Goal: Transaction & Acquisition: Purchase product/service

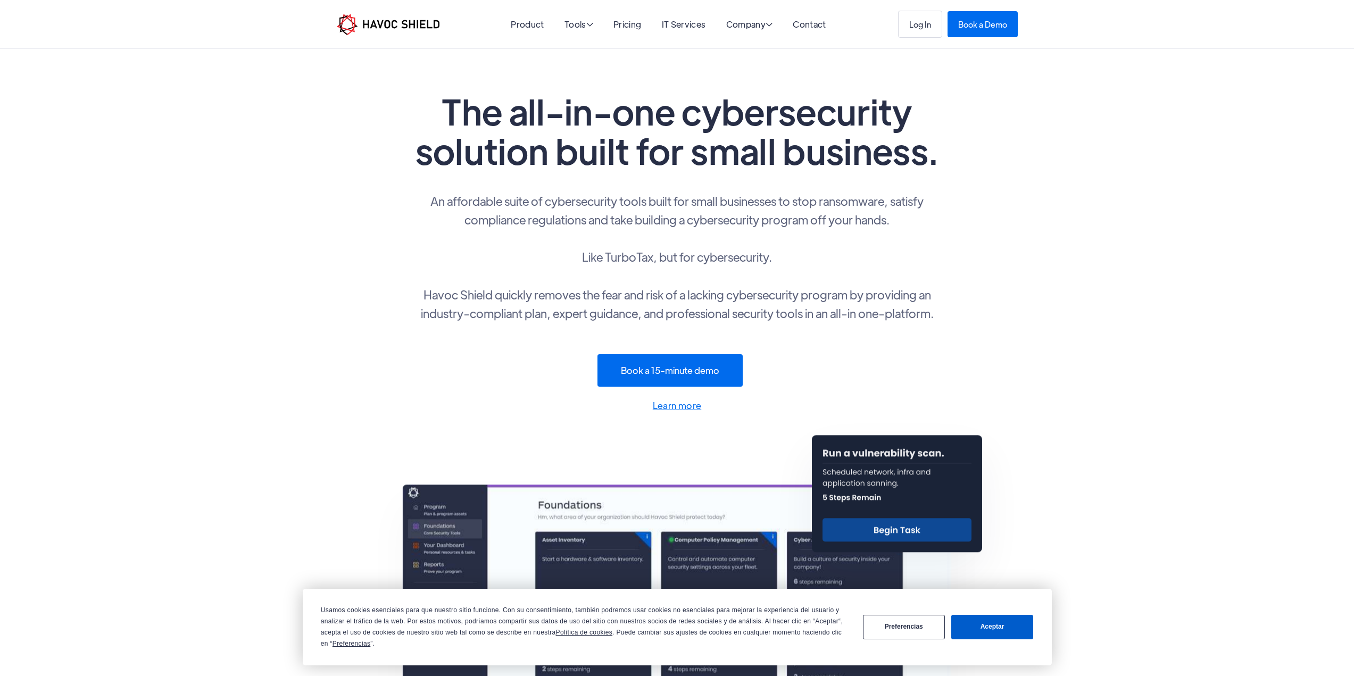
click at [992, 627] on button "Aceptar" at bounding box center [992, 627] width 82 height 25
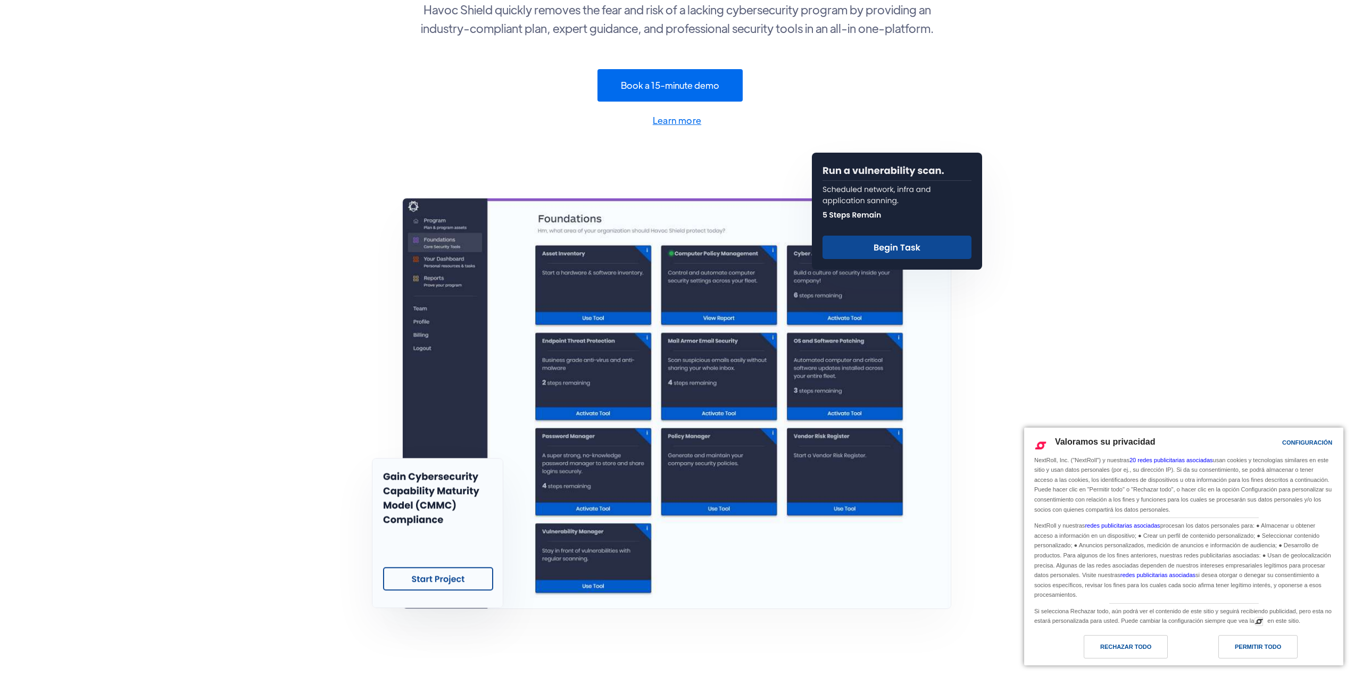
scroll to position [532, 0]
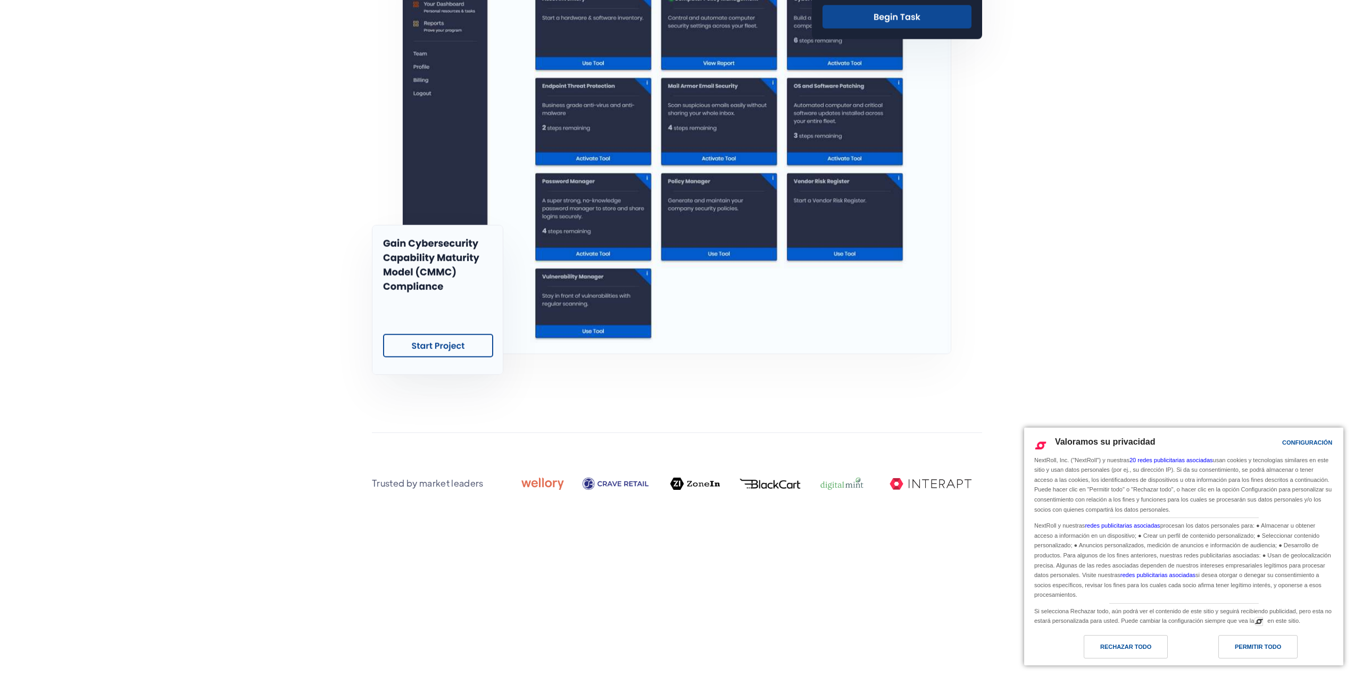
click at [1306, 648] on link "Permitir todo" at bounding box center [1260, 649] width 153 height 29
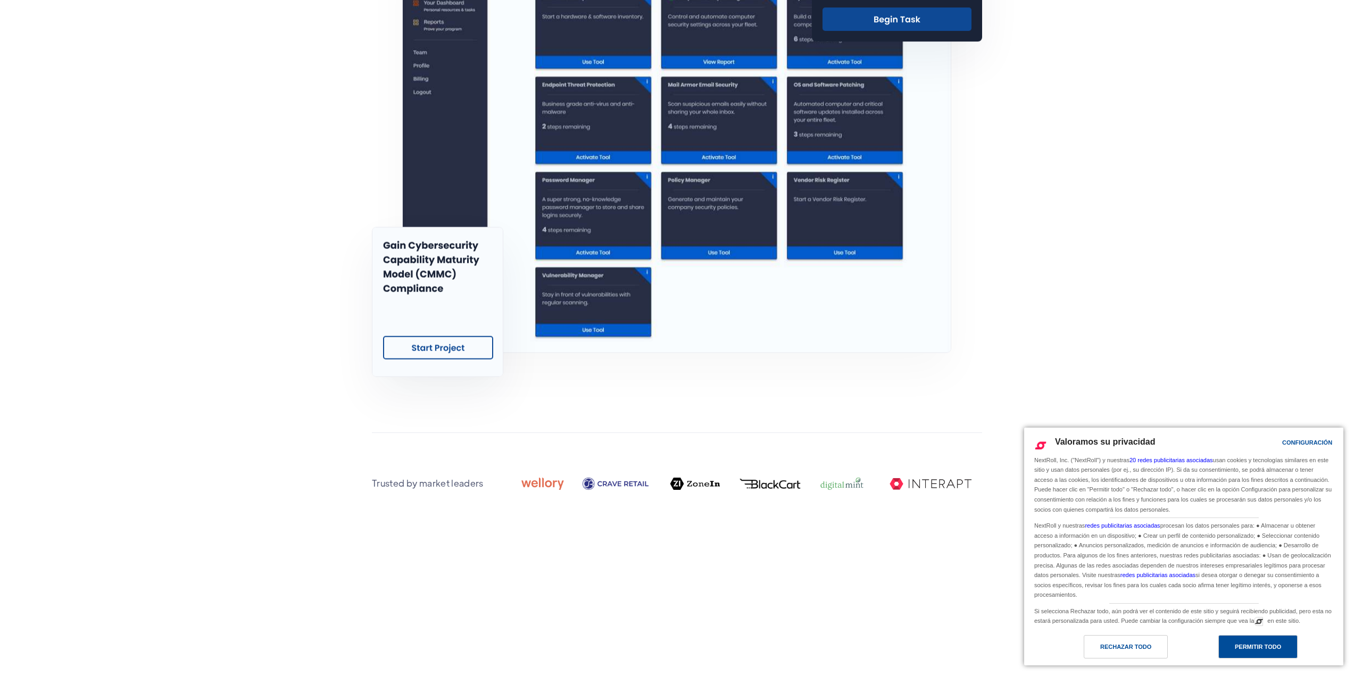
click at [1257, 649] on div "Permitir todo" at bounding box center [1258, 647] width 46 height 12
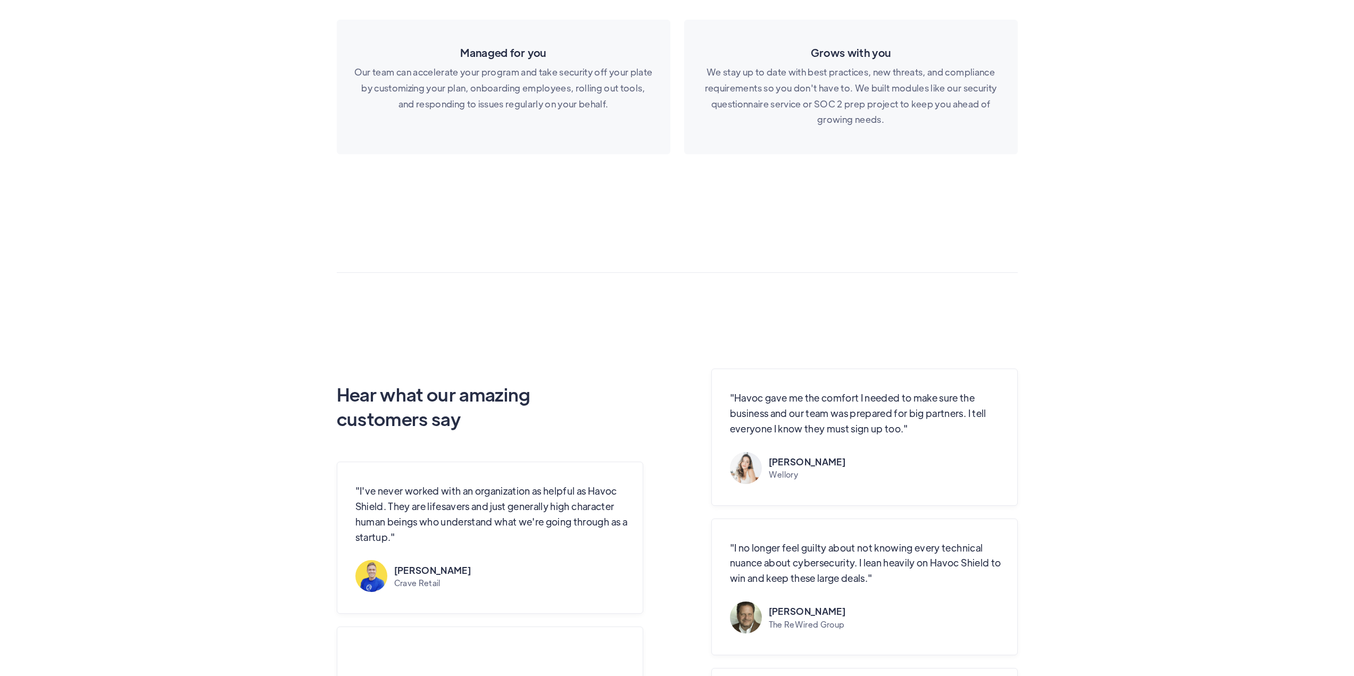
scroll to position [2660, 0]
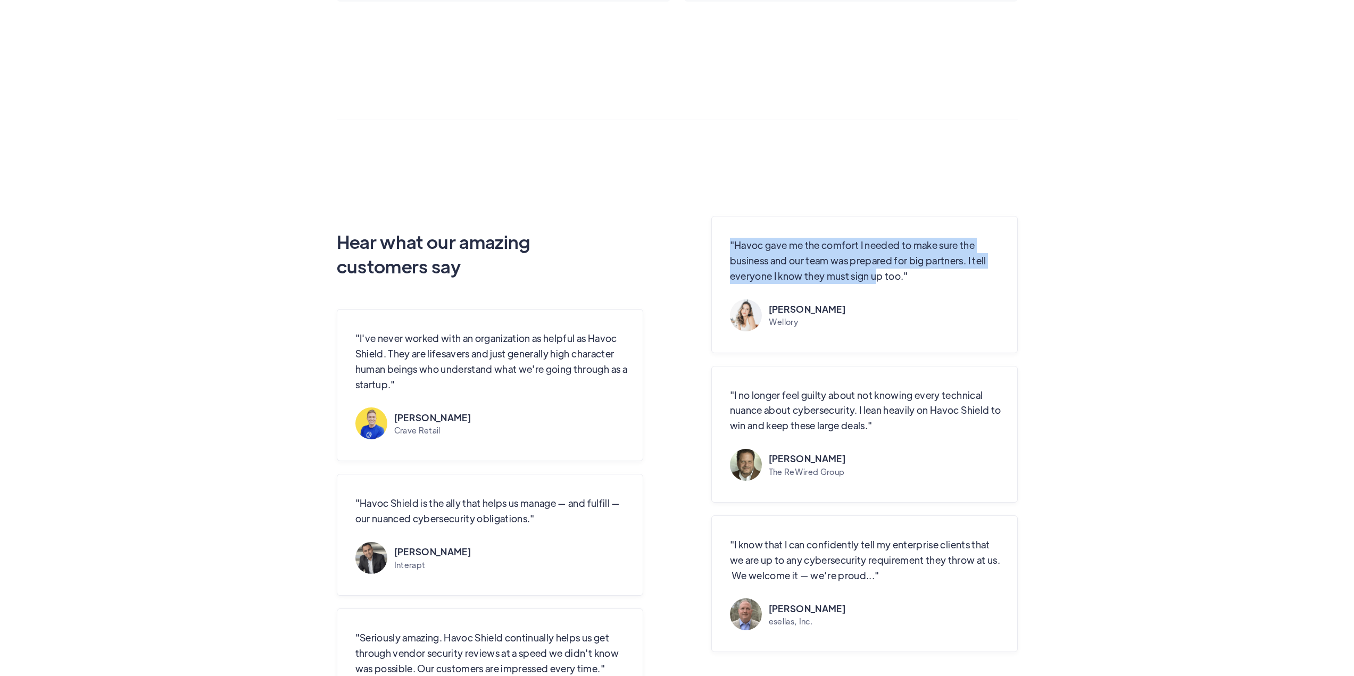
drag, startPoint x: 739, startPoint y: 247, endPoint x: 877, endPoint y: 271, distance: 141.0
click at [877, 271] on p ""Havoc gave me the comfort I needed to make sure the business and our team was …" at bounding box center [867, 261] width 275 height 46
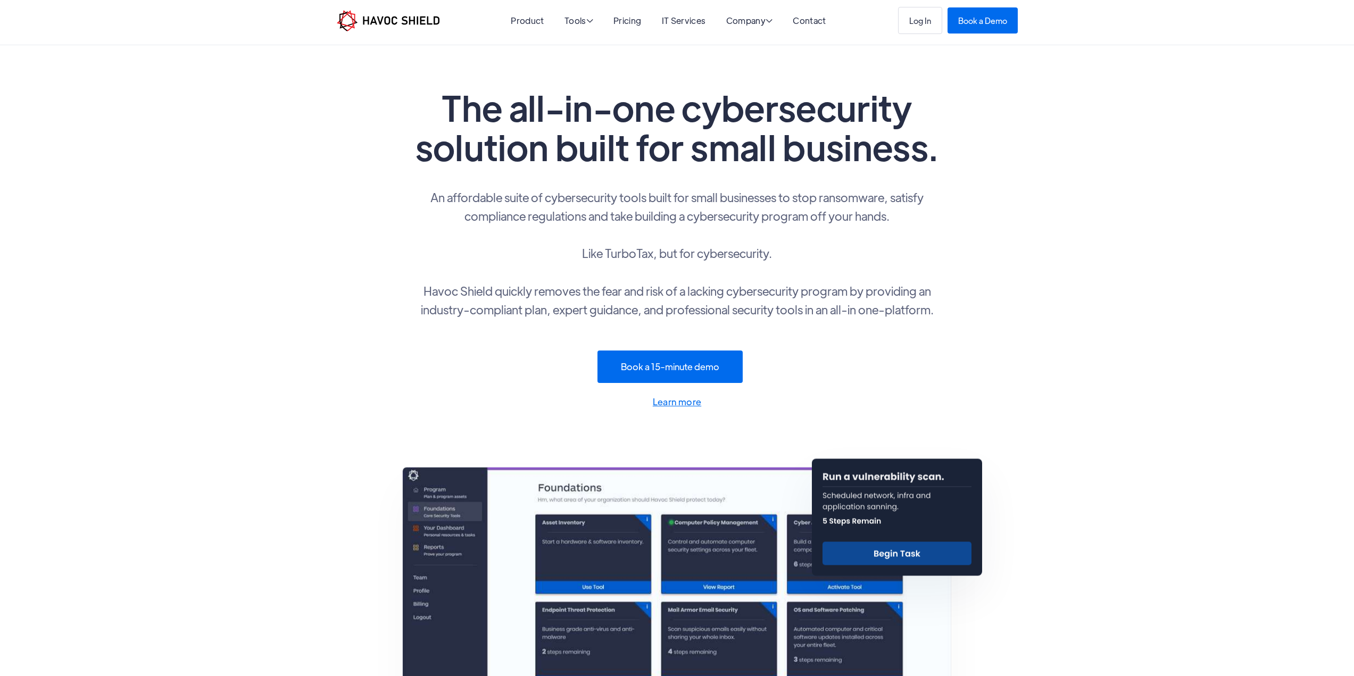
scroll to position [0, 0]
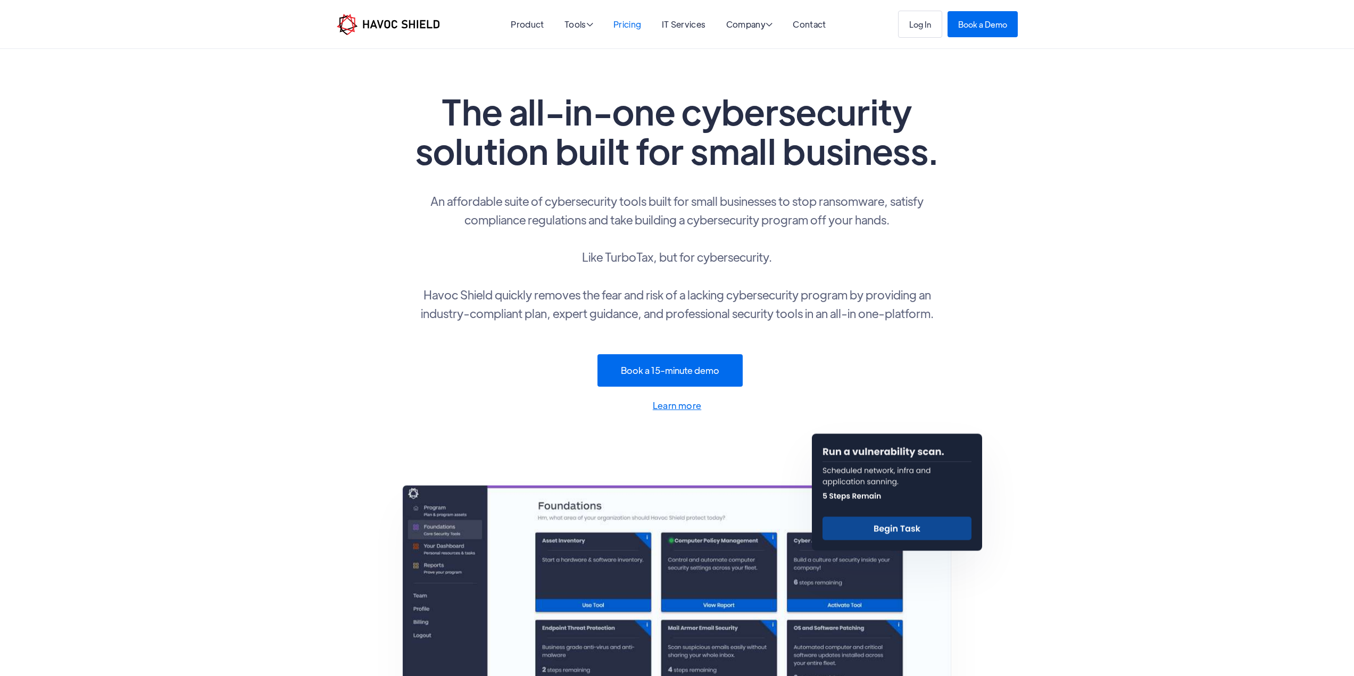
click at [617, 21] on link "Pricing" at bounding box center [627, 24] width 28 height 11
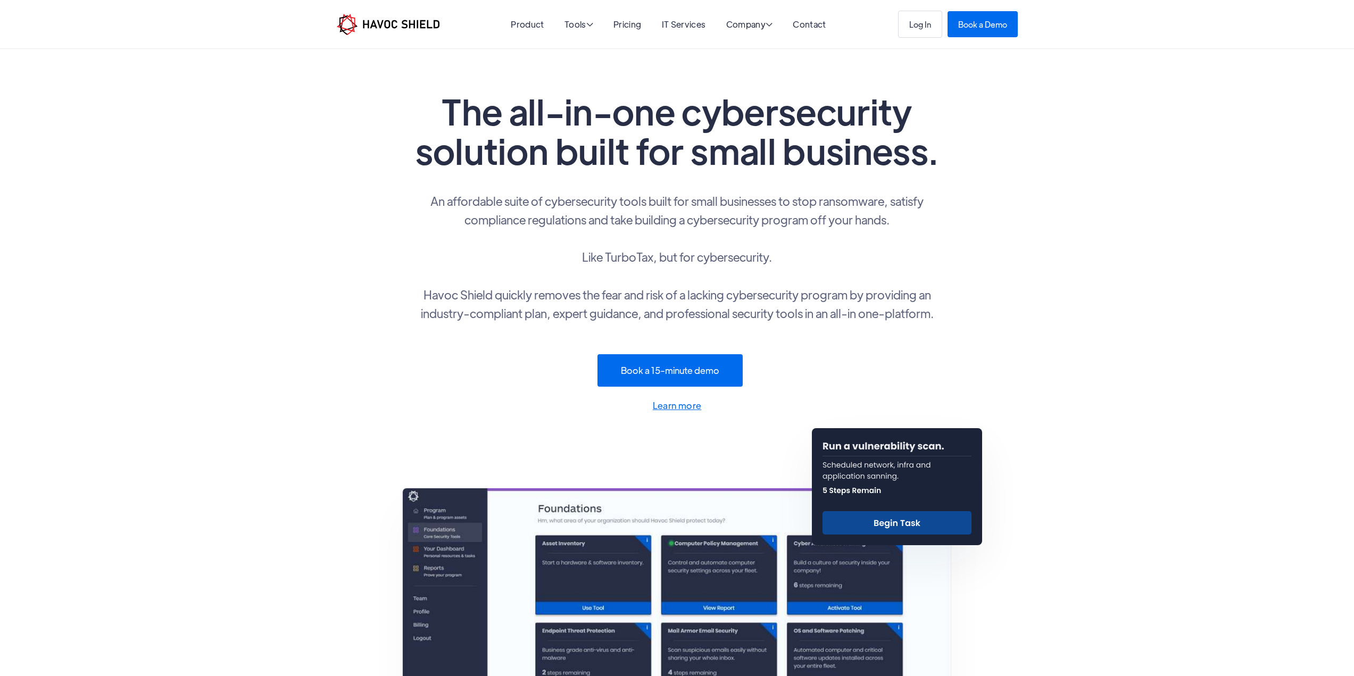
click at [636, 261] on p "An affordable suite of cybersecurity tools built for small businesses to stop r…" at bounding box center [677, 257] width 532 height 131
copy p "TurboTax"
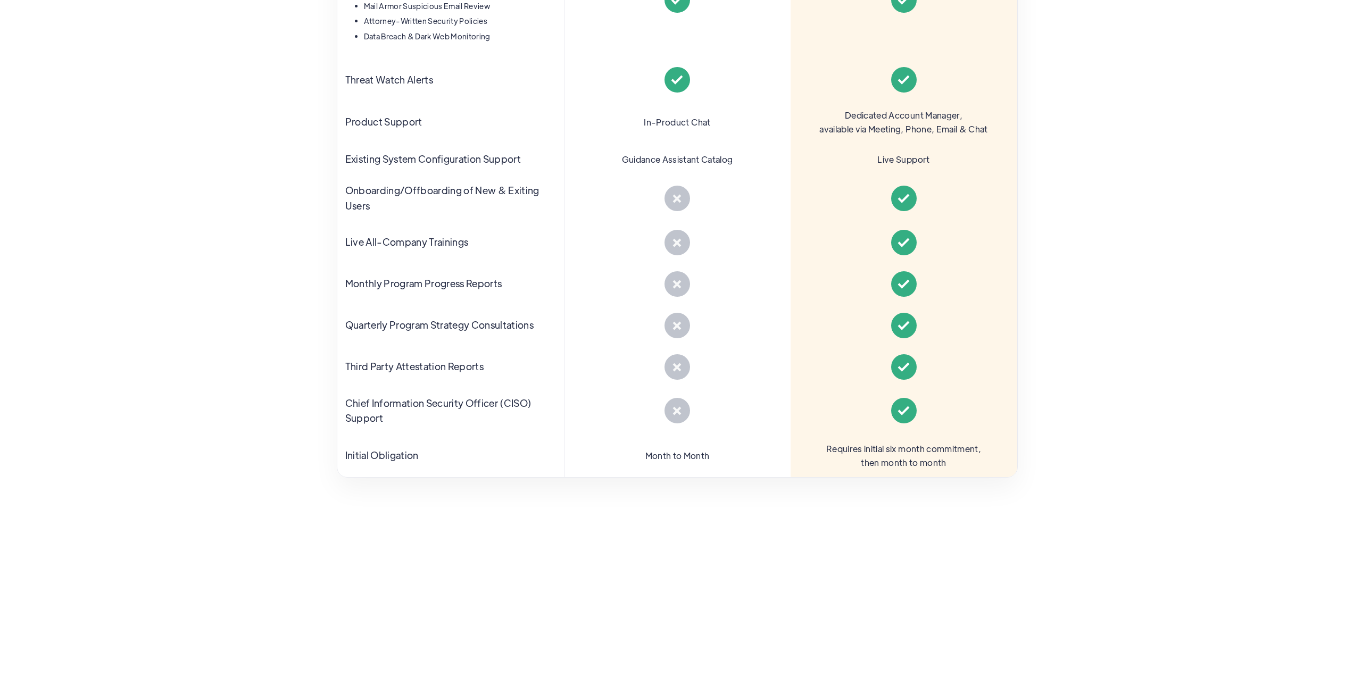
scroll to position [798, 0]
